Goal: Information Seeking & Learning: Learn about a topic

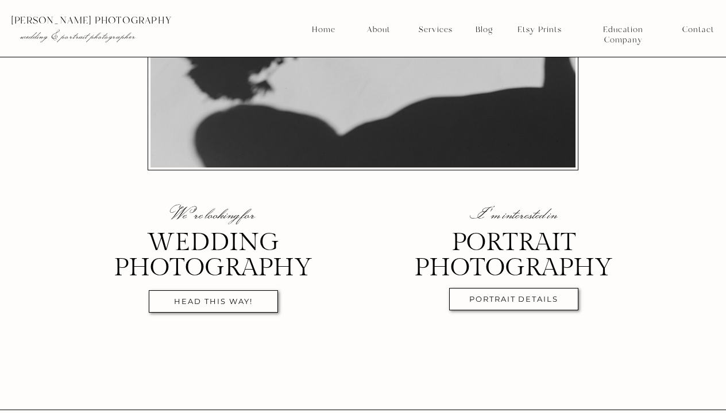
scroll to position [316, 0]
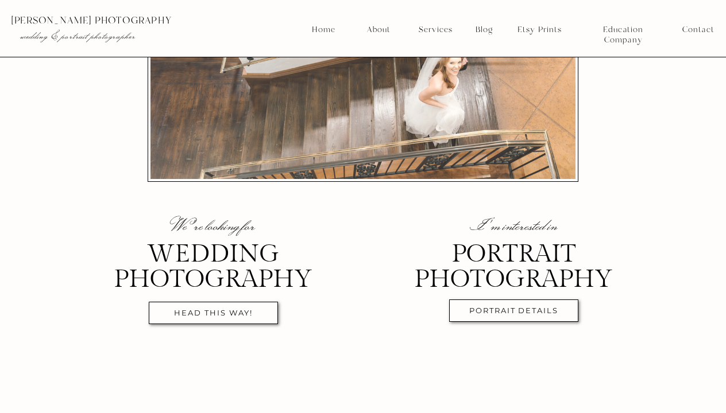
scroll to position [315, 0]
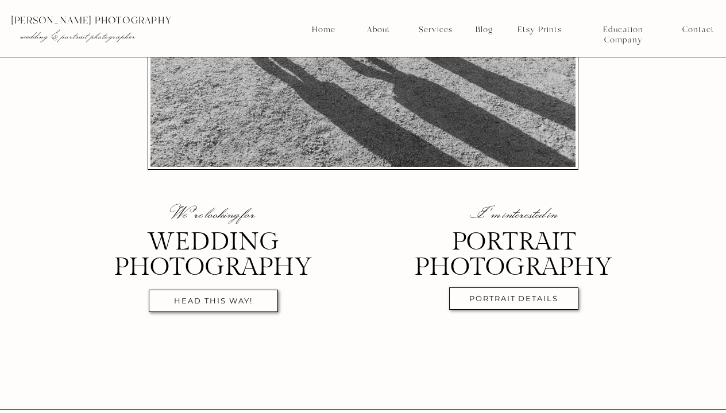
click at [242, 292] on div at bounding box center [213, 301] width 129 height 22
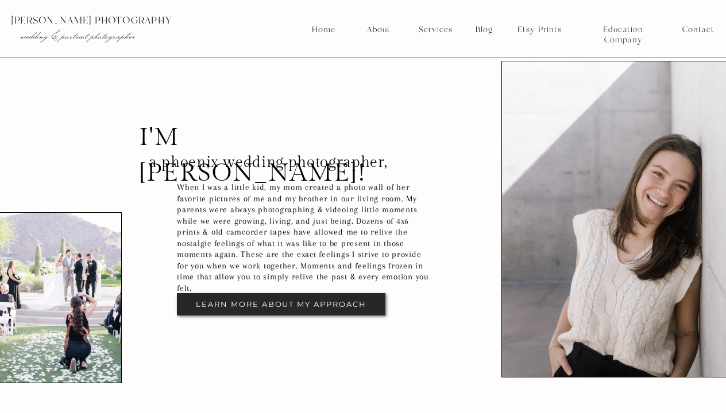
scroll to position [2412, 0]
click at [377, 32] on nav "About" at bounding box center [377, 30] width 29 height 10
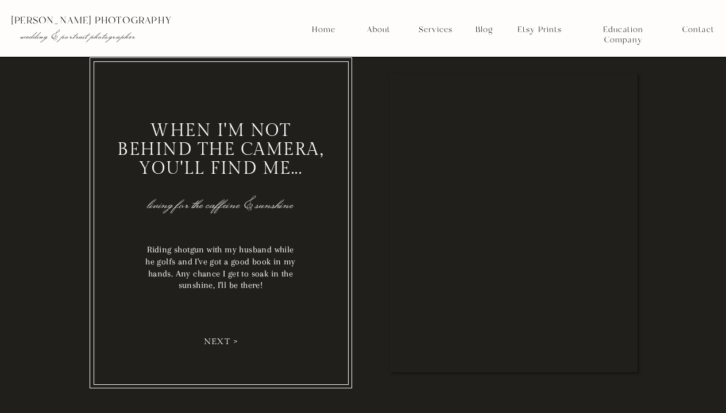
scroll to position [1639, 0]
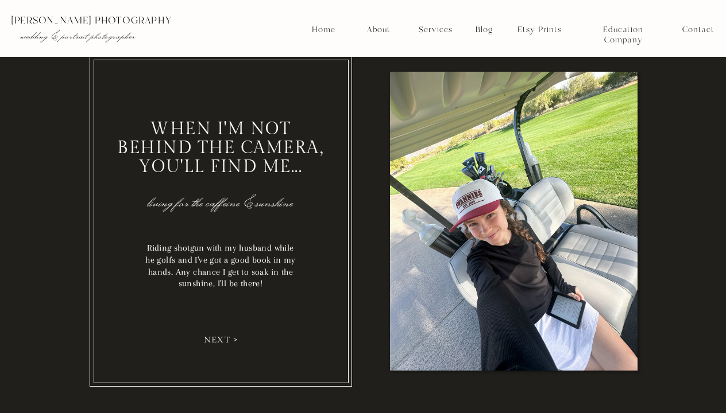
click at [232, 340] on nav "next >" at bounding box center [220, 339] width 43 height 9
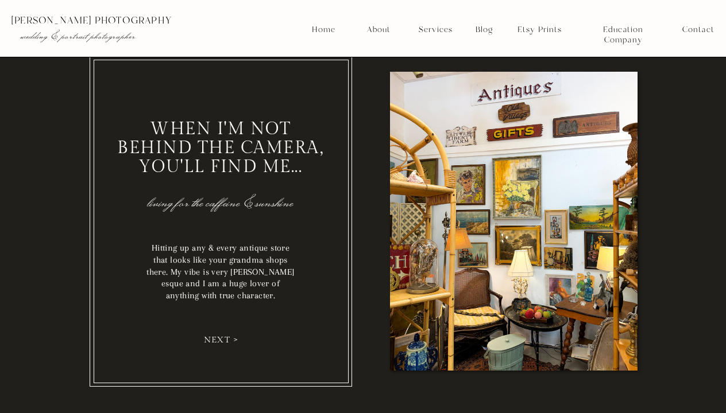
click at [231, 340] on nav "next >" at bounding box center [220, 339] width 43 height 9
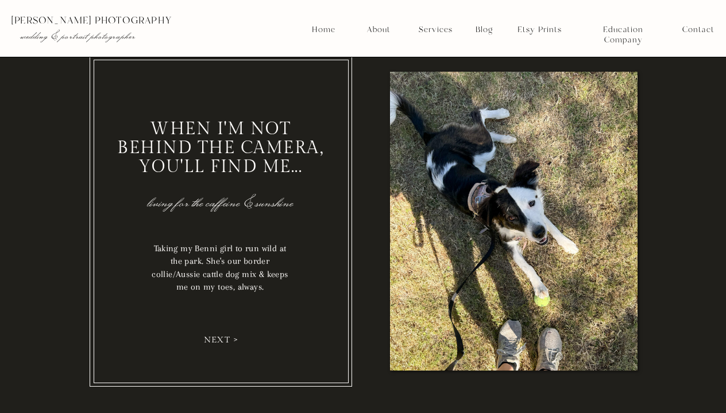
click at [227, 339] on nav "next >" at bounding box center [220, 339] width 43 height 9
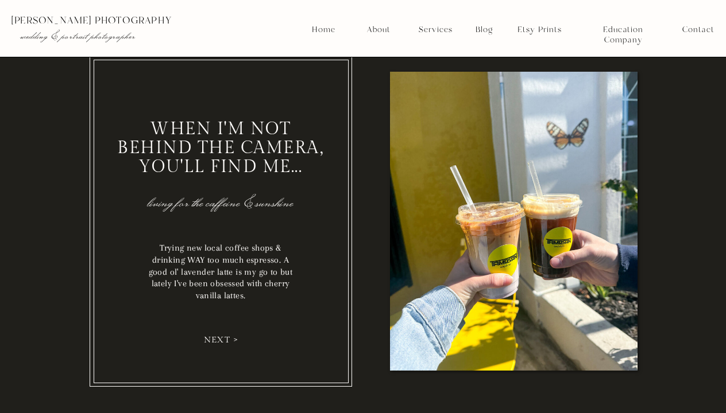
click at [227, 339] on nav "next >" at bounding box center [220, 339] width 43 height 9
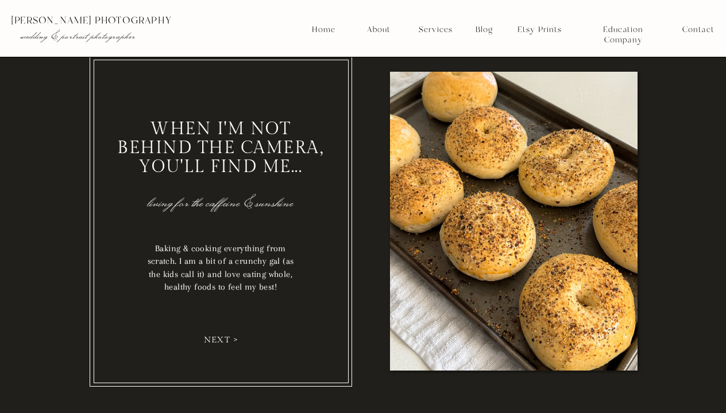
click at [223, 338] on nav "next >" at bounding box center [220, 339] width 43 height 9
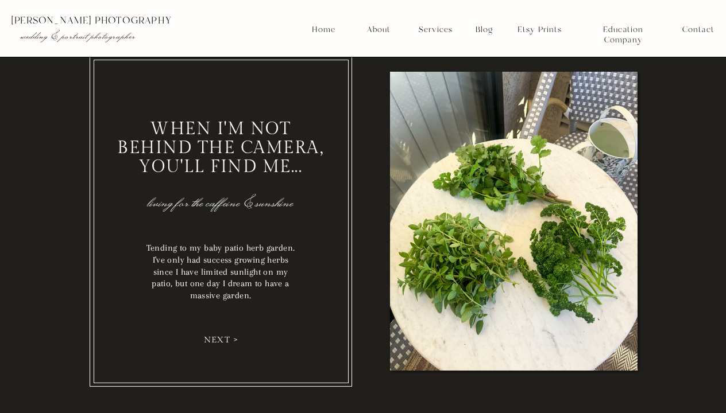
click at [223, 338] on nav "next >" at bounding box center [220, 339] width 43 height 9
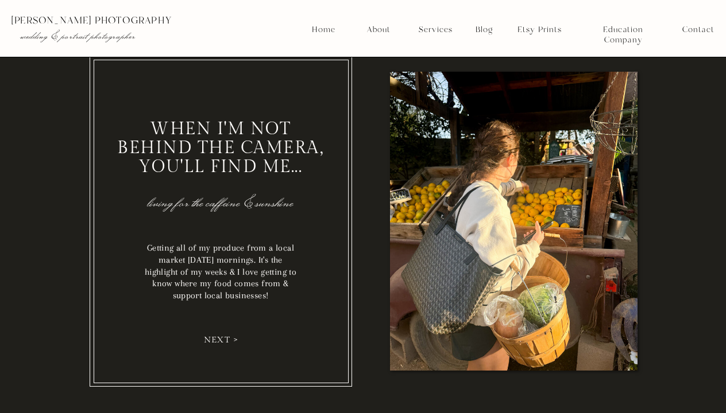
click at [222, 338] on nav "next >" at bounding box center [220, 339] width 43 height 9
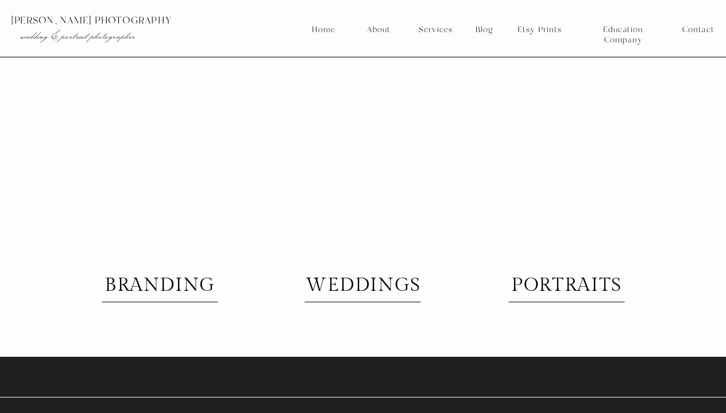
scroll to position [2782, 0]
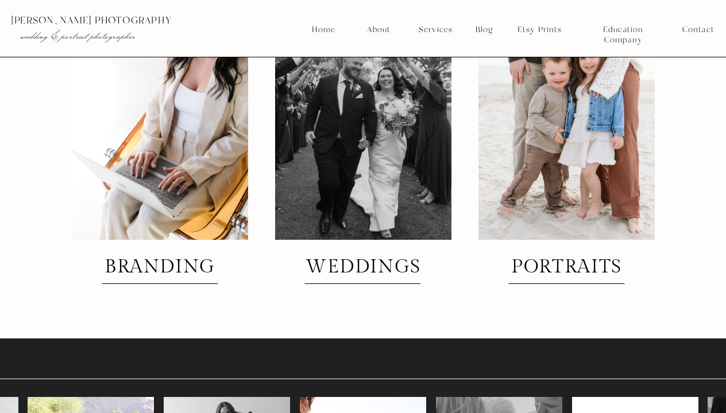
click at [352, 272] on h2 "weddings" at bounding box center [362, 268] width 123 height 20
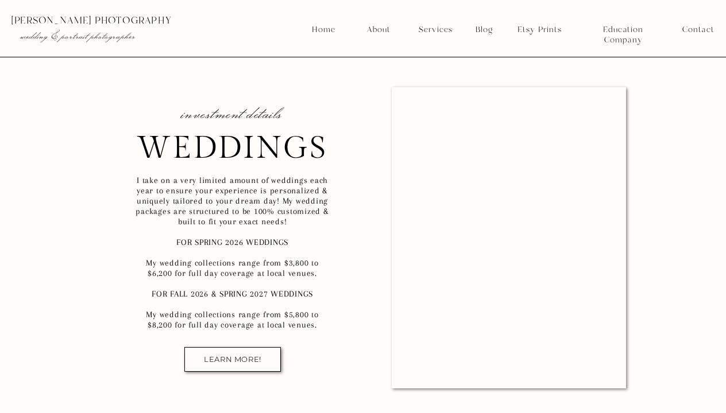
scroll to position [7108, 0]
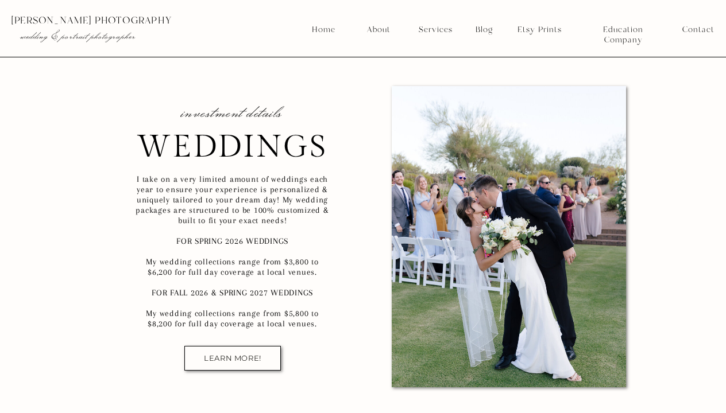
click at [247, 356] on nav "LEARN MORE!" at bounding box center [233, 358] width 76 height 9
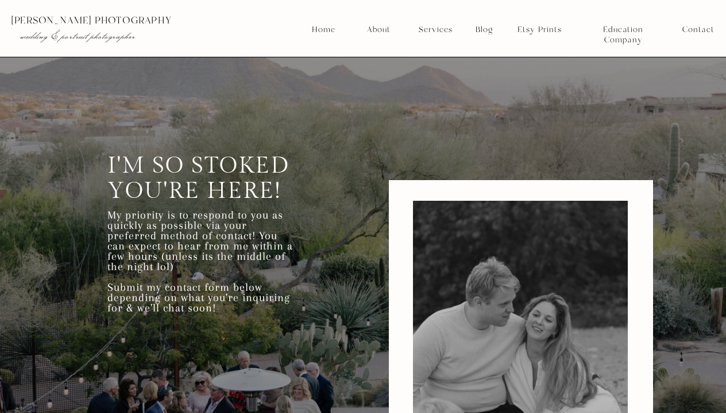
click at [544, 23] on div at bounding box center [366, 28] width 734 height 57
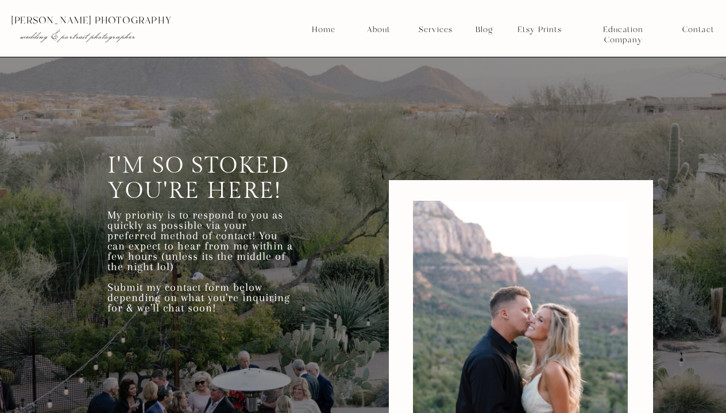
click at [544, 23] on div at bounding box center [366, 28] width 734 height 57
click at [544, 25] on nav "Etsy Prints" at bounding box center [539, 30] width 53 height 10
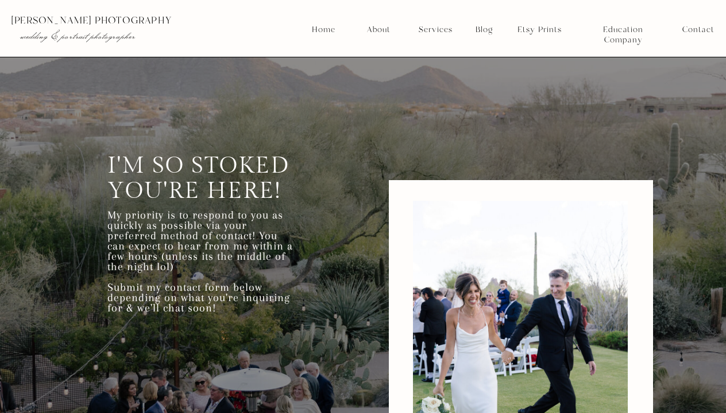
click at [608, 29] on nav "Education Company" at bounding box center [622, 30] width 79 height 10
click at [428, 28] on nav "Services" at bounding box center [435, 30] width 42 height 10
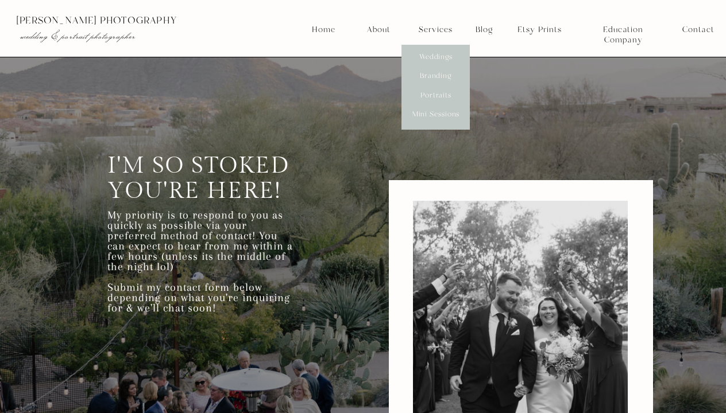
click at [435, 54] on nav "Weddings" at bounding box center [435, 57] width 42 height 10
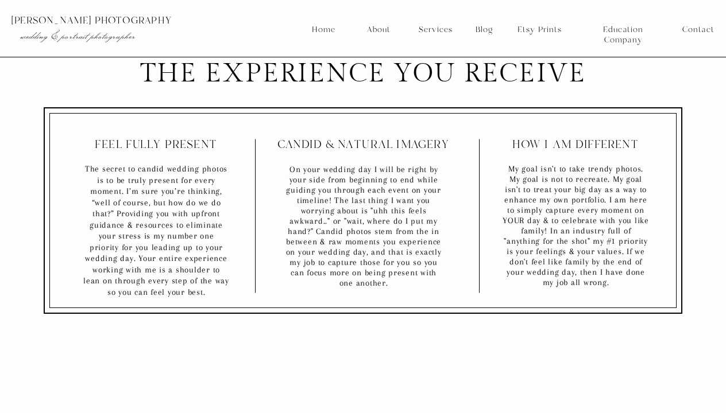
scroll to position [530, 0]
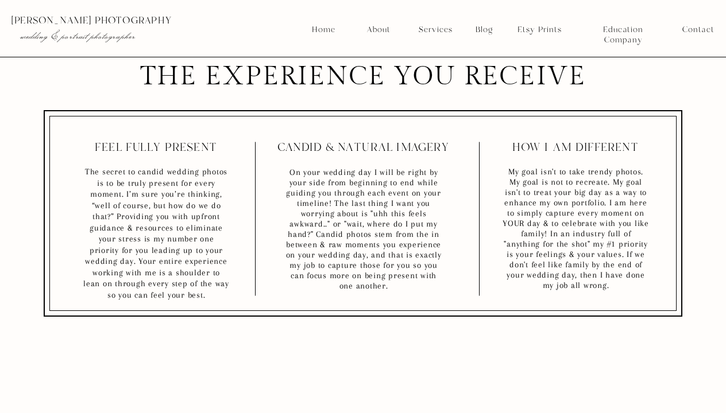
click at [318, 30] on nav "Home" at bounding box center [323, 30] width 25 height 10
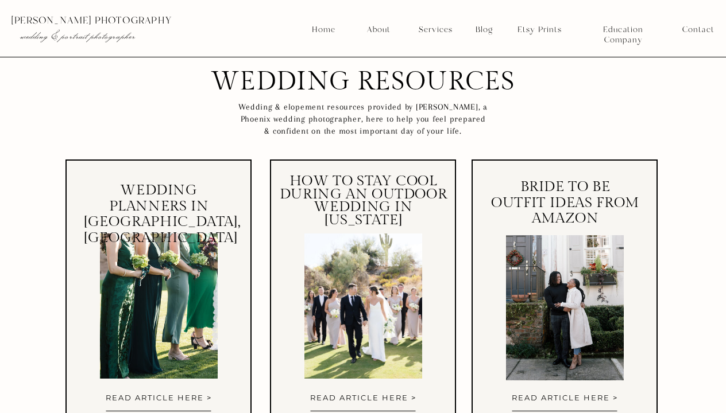
scroll to position [5055, 0]
